Goal: Transaction & Acquisition: Purchase product/service

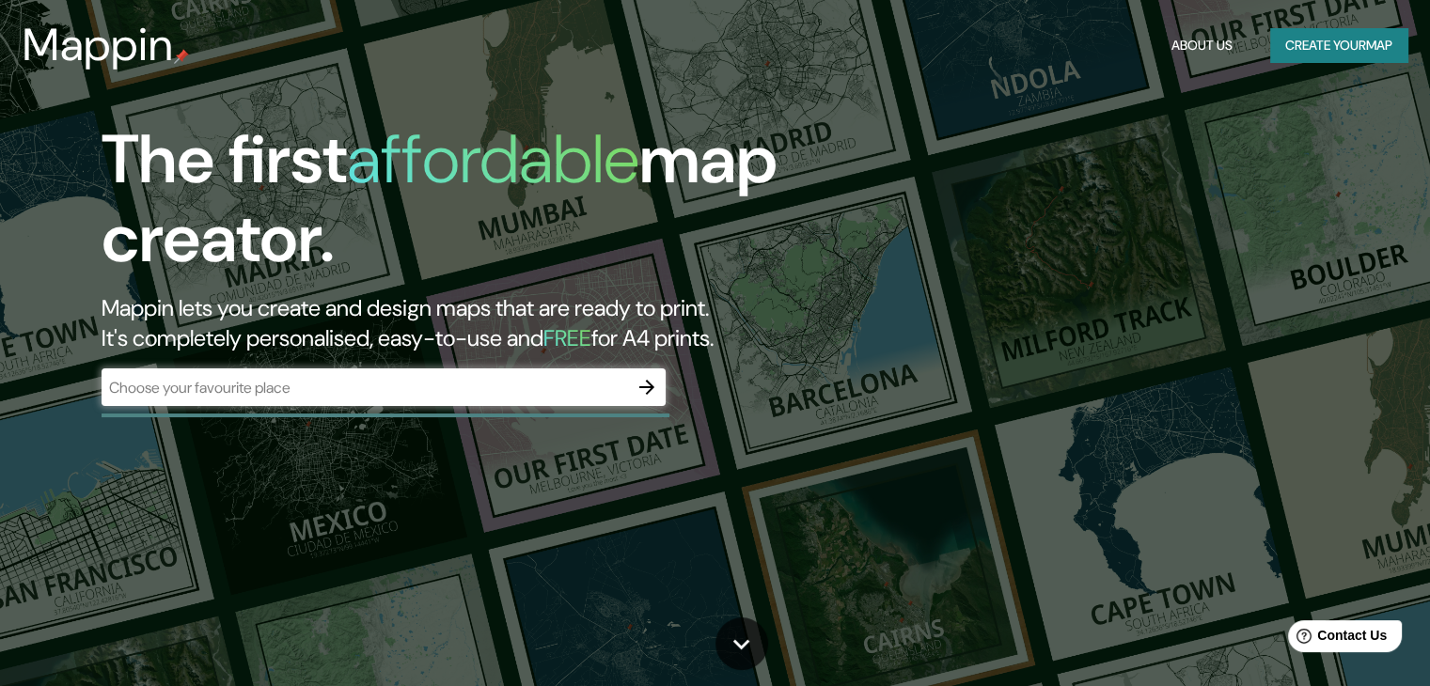
click at [386, 408] on div "​" at bounding box center [384, 389] width 564 height 41
click at [653, 390] on icon "button" at bounding box center [647, 387] width 23 height 23
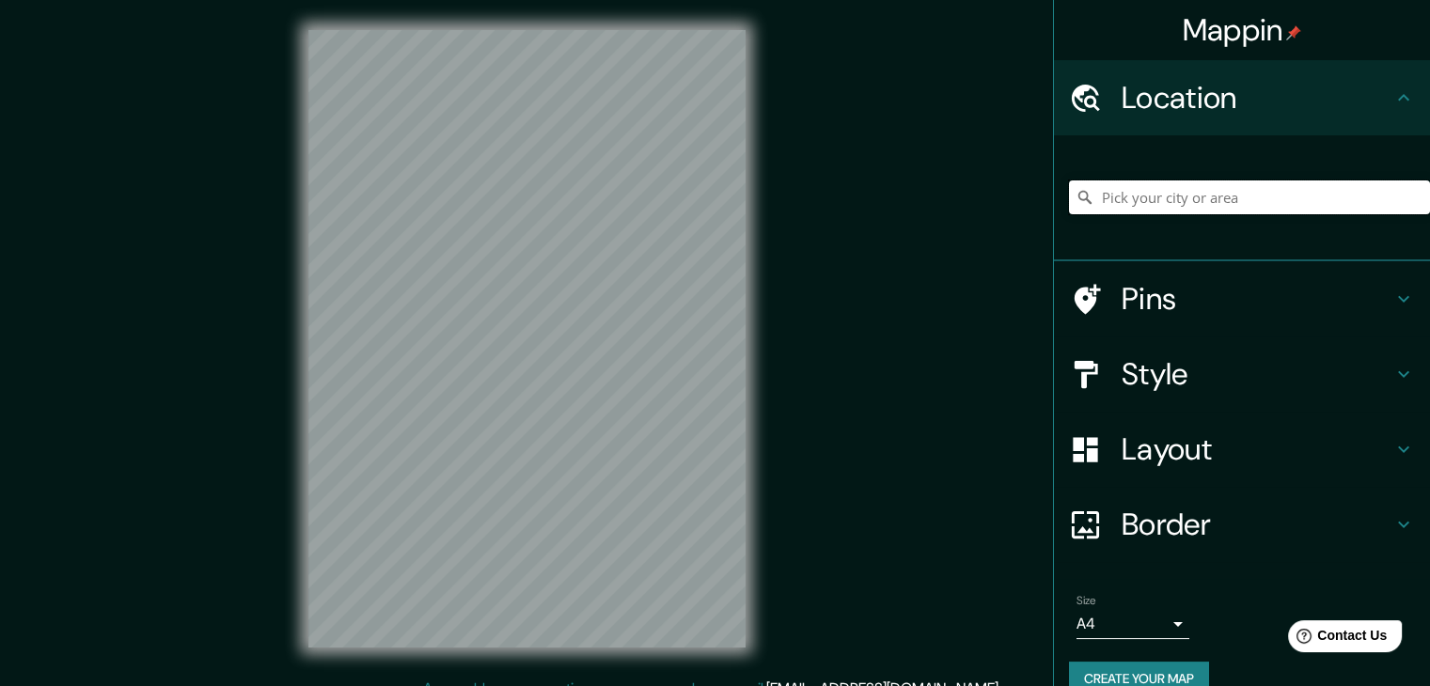
click at [1128, 197] on input "Pick your city or area" at bounding box center [1249, 198] width 361 height 34
type input "andacollo"
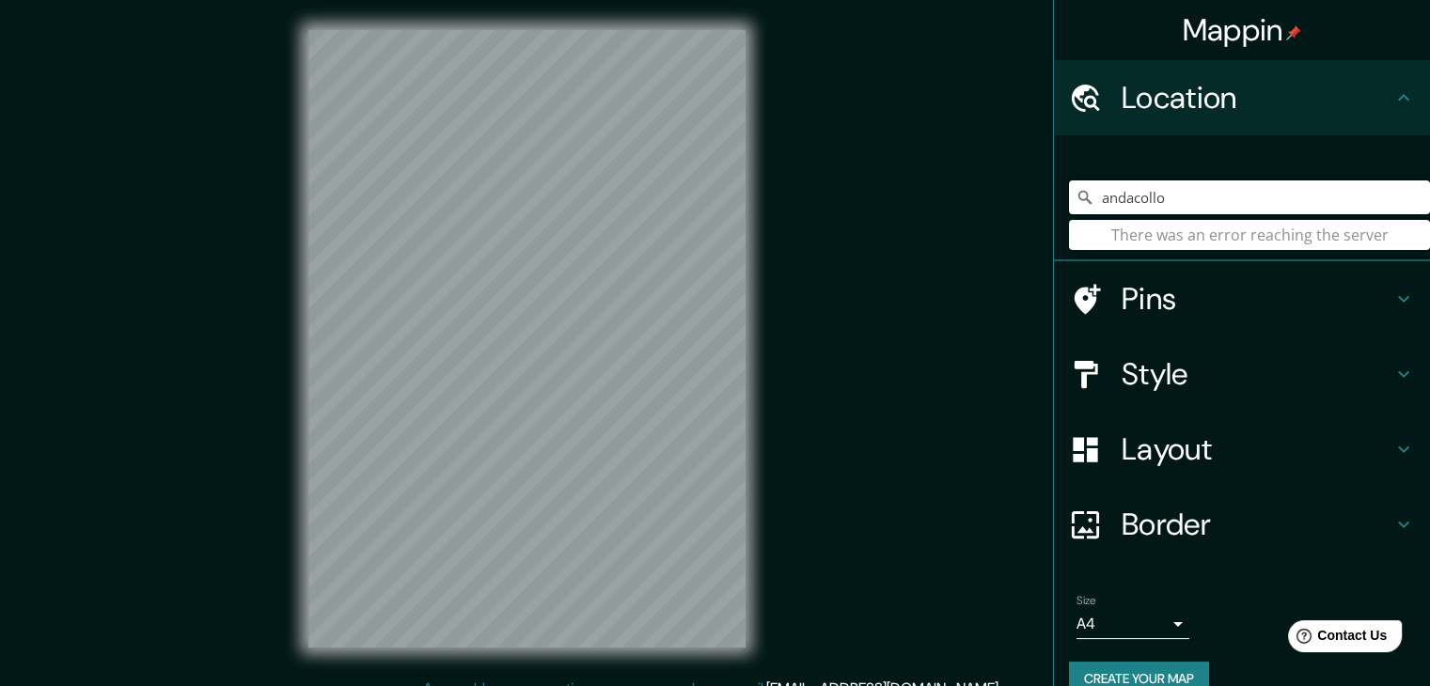
click at [1215, 185] on input "andacollo" at bounding box center [1249, 198] width 361 height 34
drag, startPoint x: 1181, startPoint y: 195, endPoint x: 1035, endPoint y: 220, distance: 147.9
click at [1035, 220] on div "Mappin Location [GEOGRAPHIC_DATA] There was an error reaching the server Pins S…" at bounding box center [715, 354] width 1430 height 708
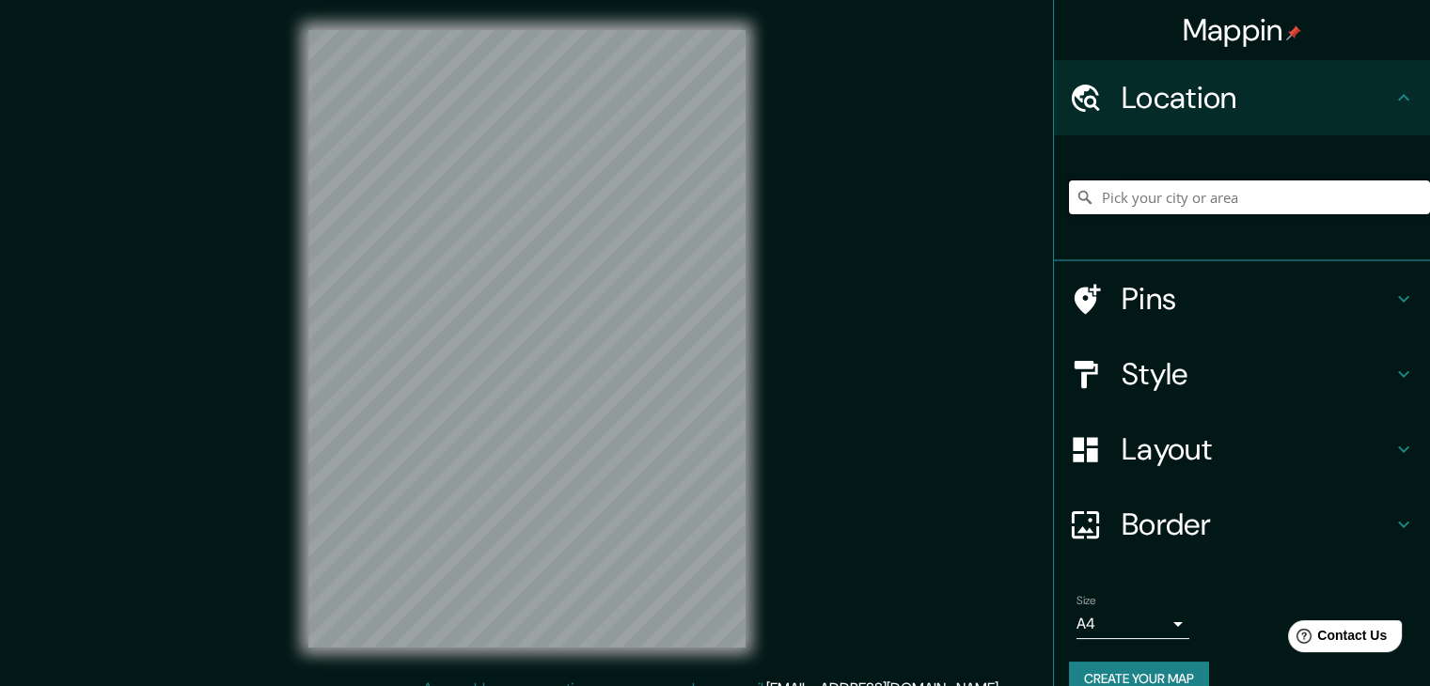
paste input "biblioteca cerca de [GEOGRAPHIC_DATA]"
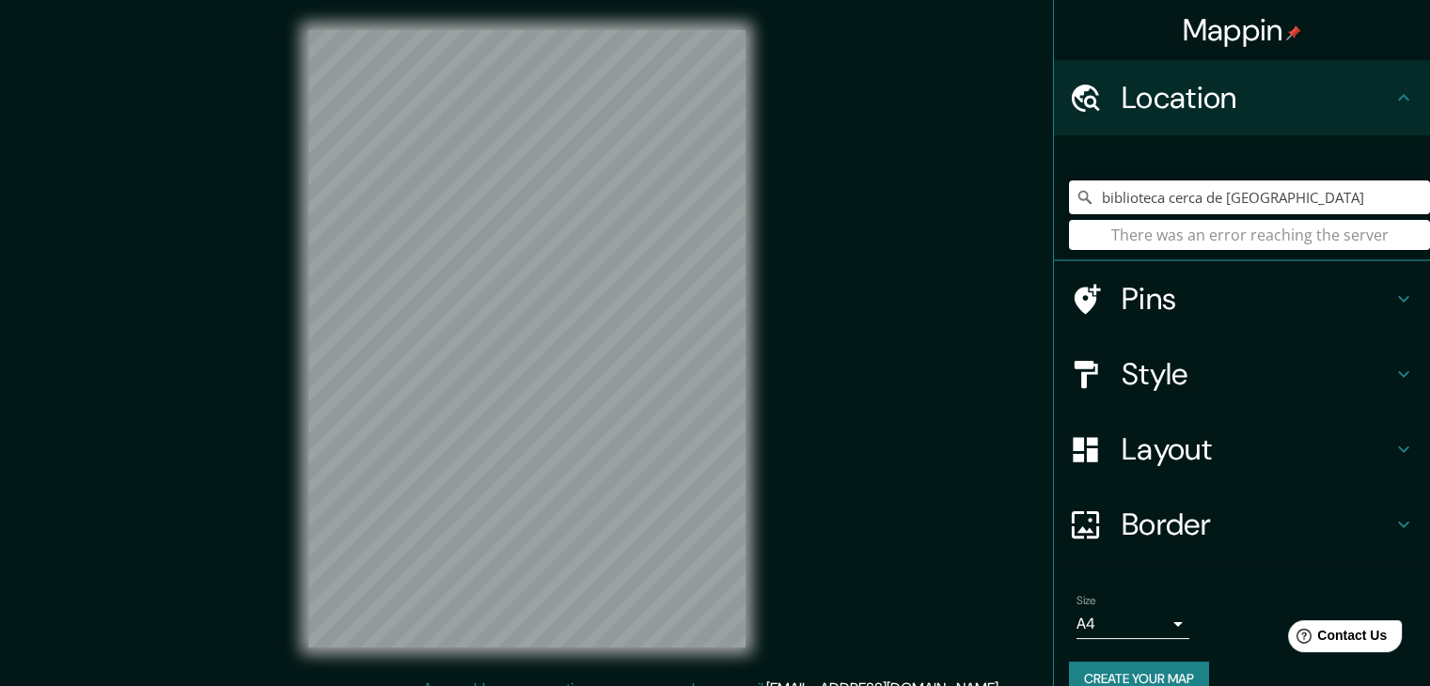
click at [1187, 200] on input "biblioteca cerca de [GEOGRAPHIC_DATA]" at bounding box center [1249, 198] width 361 height 34
drag, startPoint x: 1199, startPoint y: 199, endPoint x: 1095, endPoint y: 205, distance: 104.5
click at [1095, 205] on input "biblioteca cerca de [GEOGRAPHIC_DATA]" at bounding box center [1249, 198] width 361 height 34
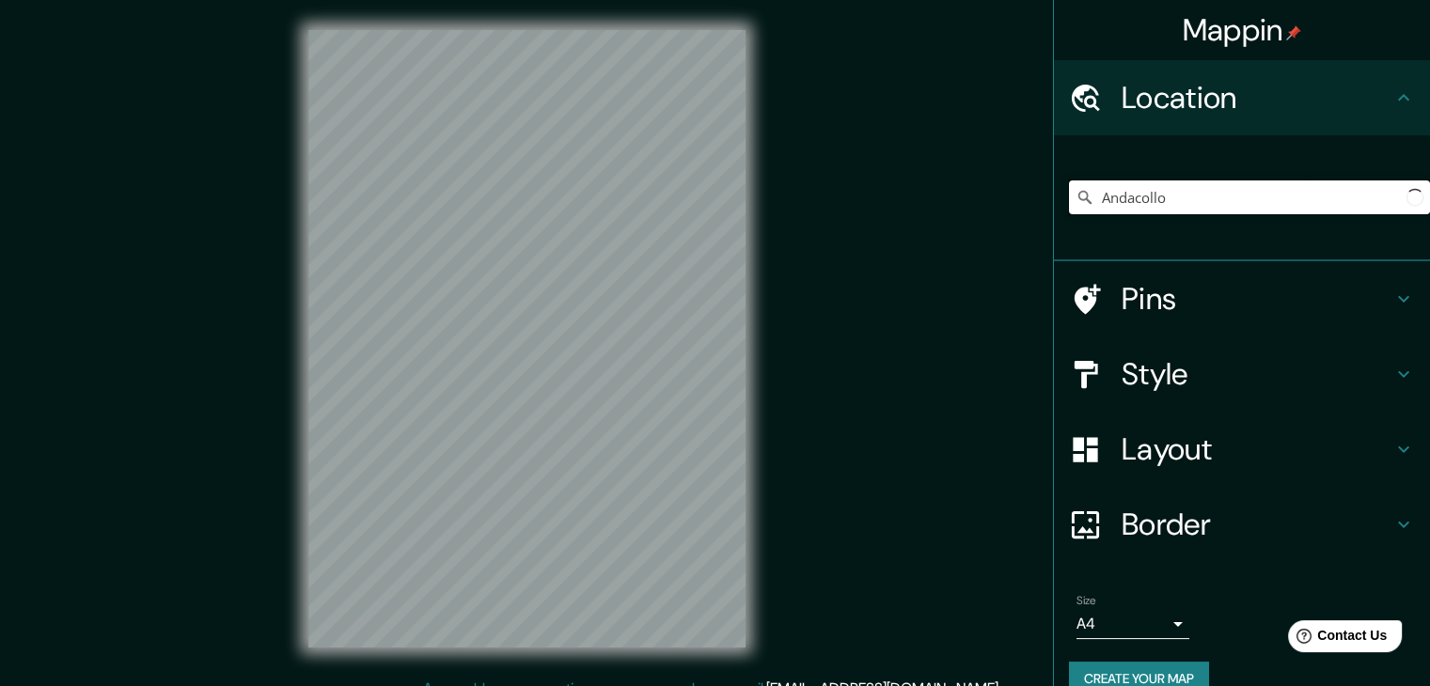
type input "Andacollo"
click at [1030, 216] on div "Mappin Location [GEOGRAPHIC_DATA] Pins Style Layout Border Choose a border. Hin…" at bounding box center [715, 354] width 1430 height 708
